Goal: Task Accomplishment & Management: Manage account settings

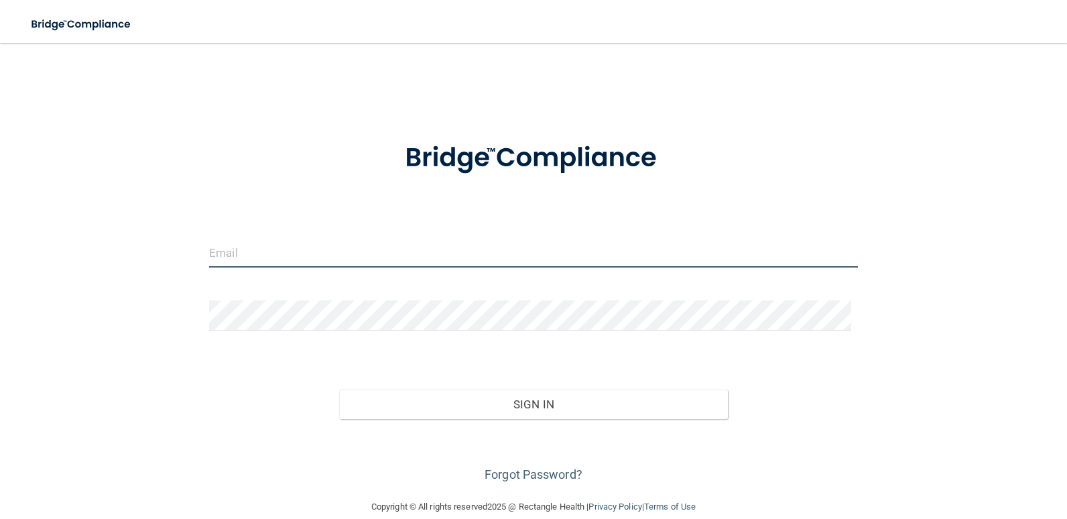
click at [280, 253] on input "email" at bounding box center [533, 252] width 649 height 30
type input "[EMAIL_ADDRESS][DOMAIN_NAME]"
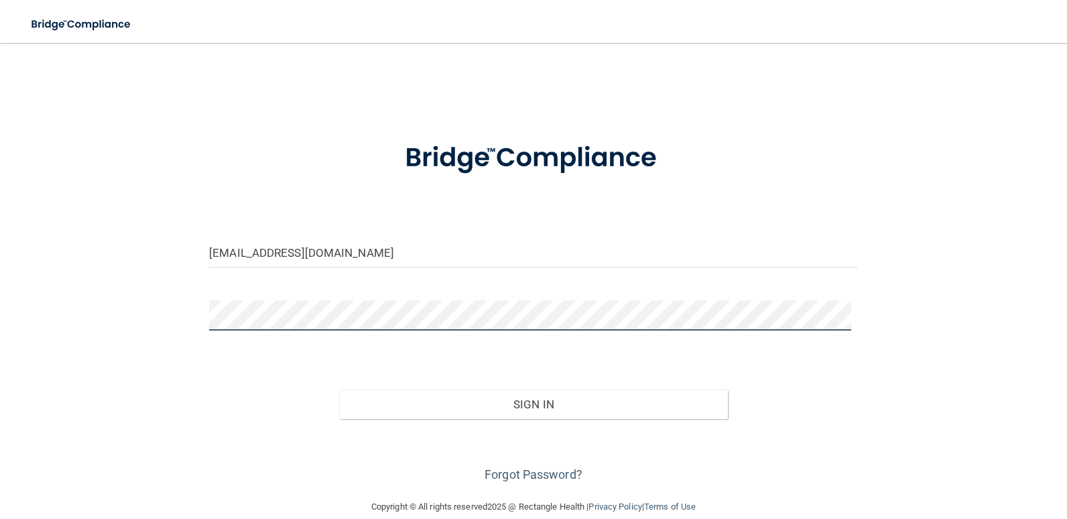
click at [339, 390] on button "Sign In" at bounding box center [534, 405] width 390 height 30
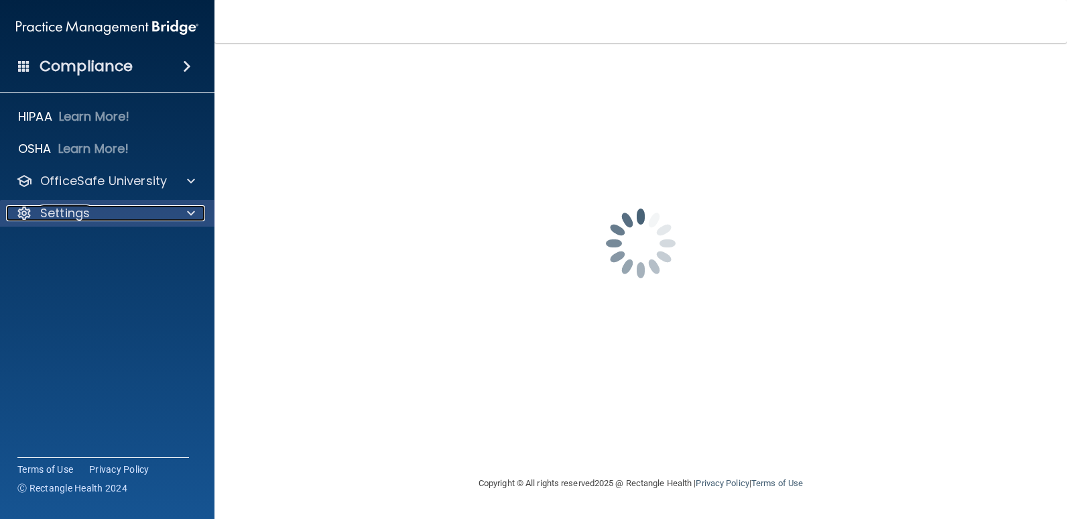
click at [52, 206] on p "Settings" at bounding box center [65, 213] width 50 height 16
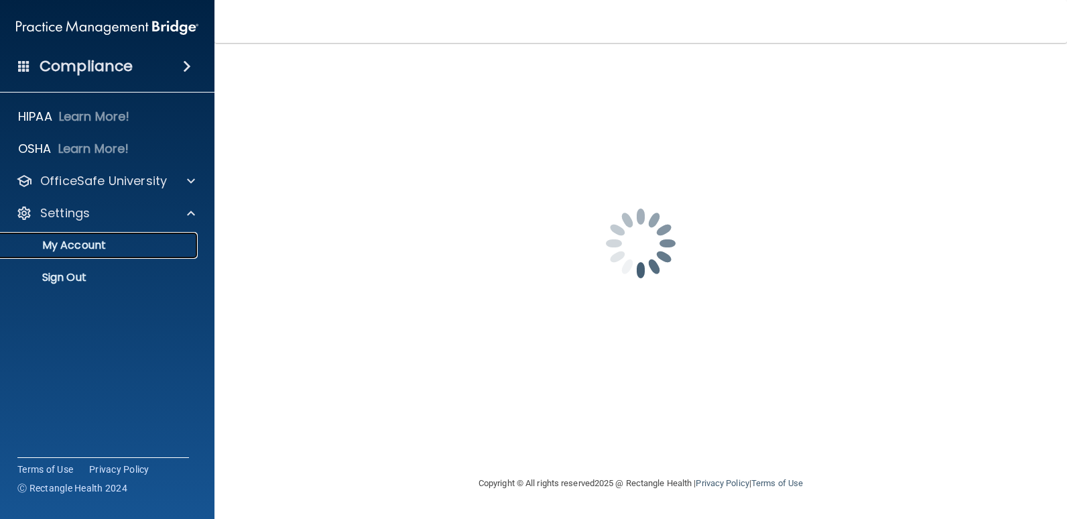
click at [67, 241] on p "My Account" at bounding box center [100, 245] width 183 height 13
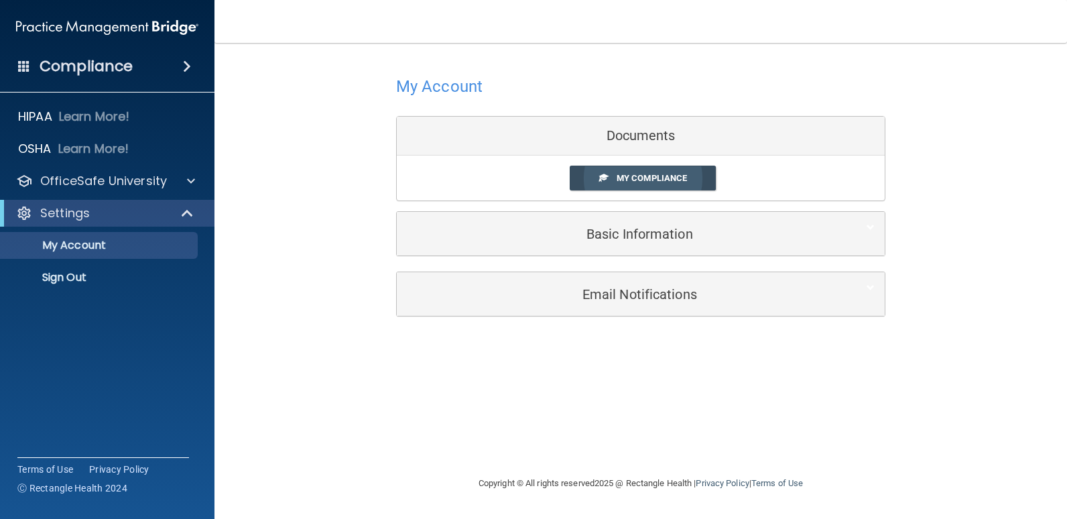
click at [643, 180] on span "My Compliance" at bounding box center [652, 178] width 70 height 10
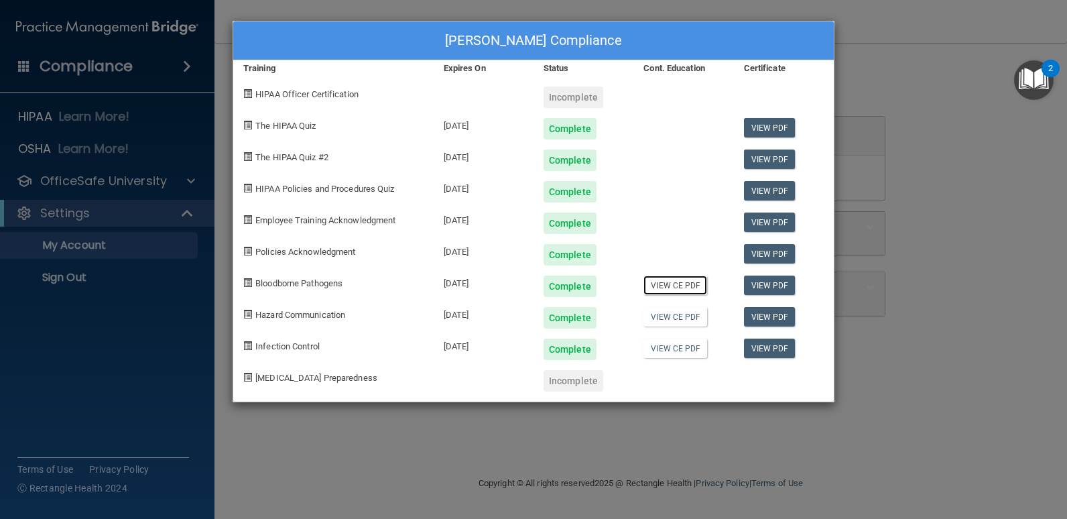
click at [661, 286] on link "View CE PDF" at bounding box center [676, 285] width 64 height 19
click at [699, 316] on link "View CE PDF" at bounding box center [676, 316] width 64 height 19
click at [684, 347] on link "View CE PDF" at bounding box center [676, 348] width 64 height 19
click at [668, 314] on link "View CE PDF" at bounding box center [676, 316] width 64 height 19
